Goal: Navigation & Orientation: Find specific page/section

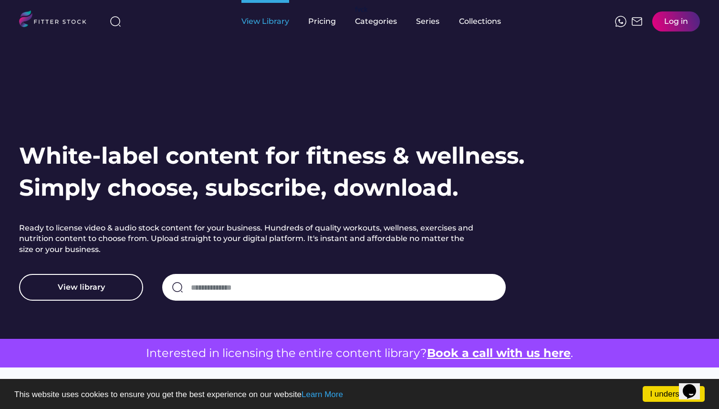
click at [259, 25] on div "View Library" at bounding box center [265, 21] width 48 height 10
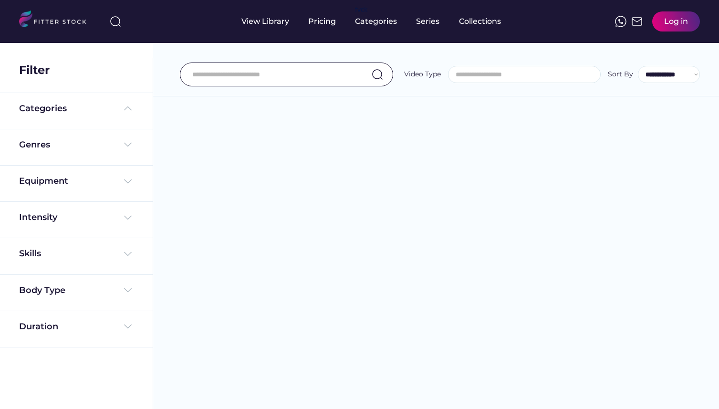
select select
select select "**********"
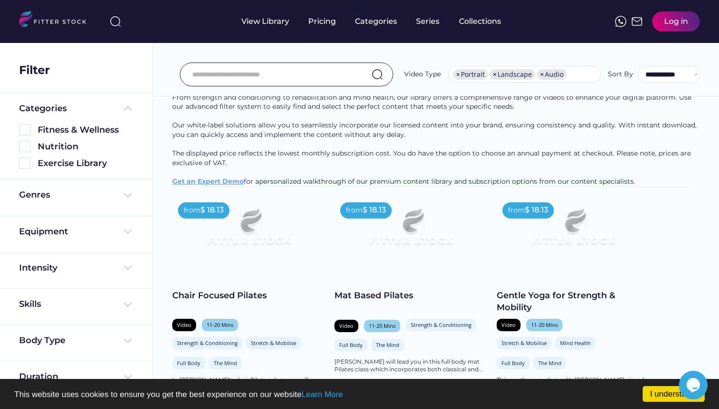
scroll to position [0, 0]
